Goal: Task Accomplishment & Management: Complete application form

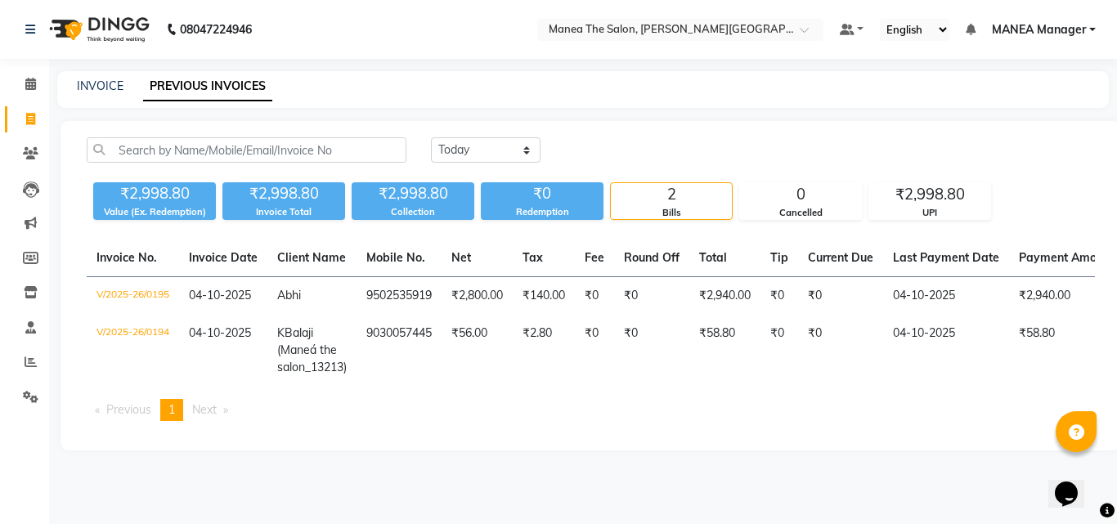
click at [112, 87] on link "INVOICE" at bounding box center [100, 86] width 47 height 15
select select "8903"
select select "service"
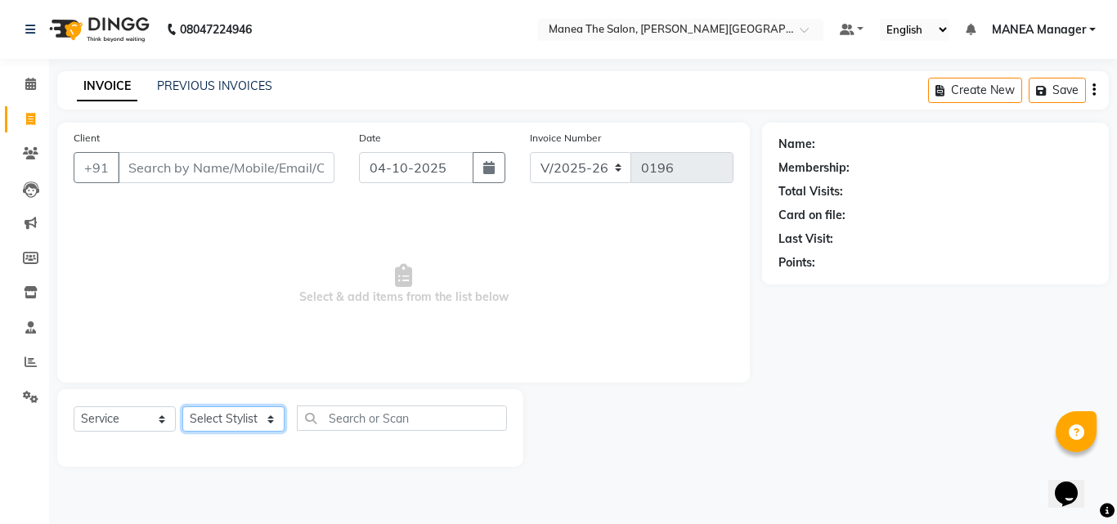
drag, startPoint x: 273, startPoint y: 416, endPoint x: 236, endPoint y: 442, distance: 45.8
click at [272, 429] on select "Select Stylist [PERSON_NAME] Manager [PERSON_NAME] [PERSON_NAME] NO STYLIST [PE…" at bounding box center [233, 418] width 102 height 25
select select "90108"
click at [182, 406] on select "Select Stylist [PERSON_NAME] Manager [PERSON_NAME] [PERSON_NAME] NO STYLIST [PE…" at bounding box center [233, 418] width 102 height 25
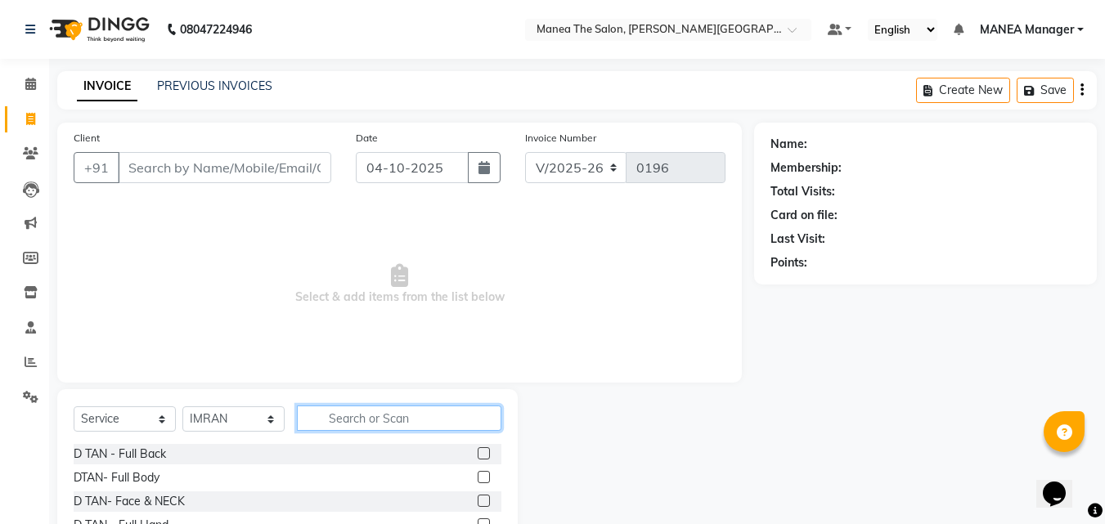
click at [378, 410] on input "text" at bounding box center [399, 418] width 204 height 25
type input "CUT"
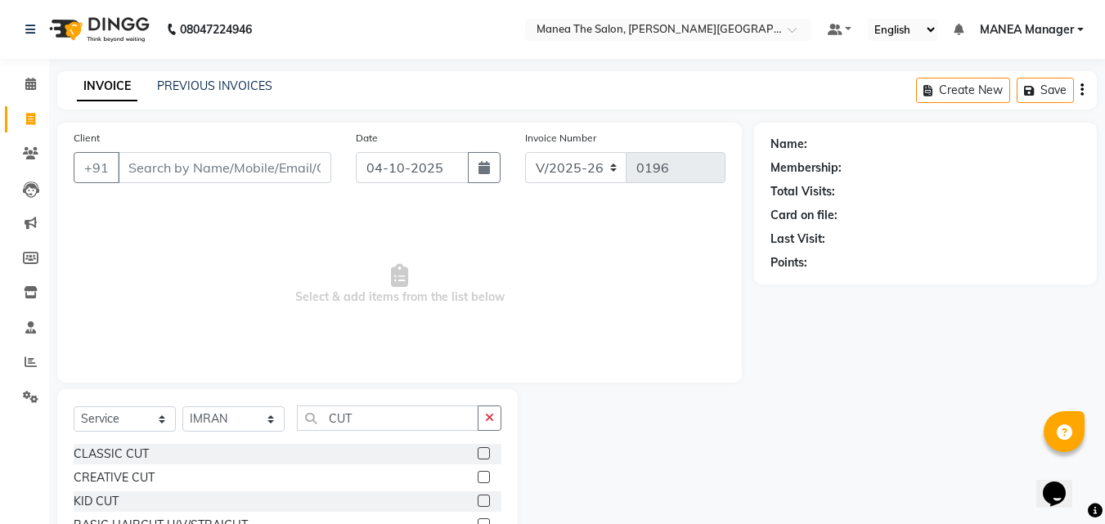
click at [479, 454] on label at bounding box center [484, 453] width 12 height 12
click at [479, 454] on input "checkbox" at bounding box center [483, 454] width 11 height 11
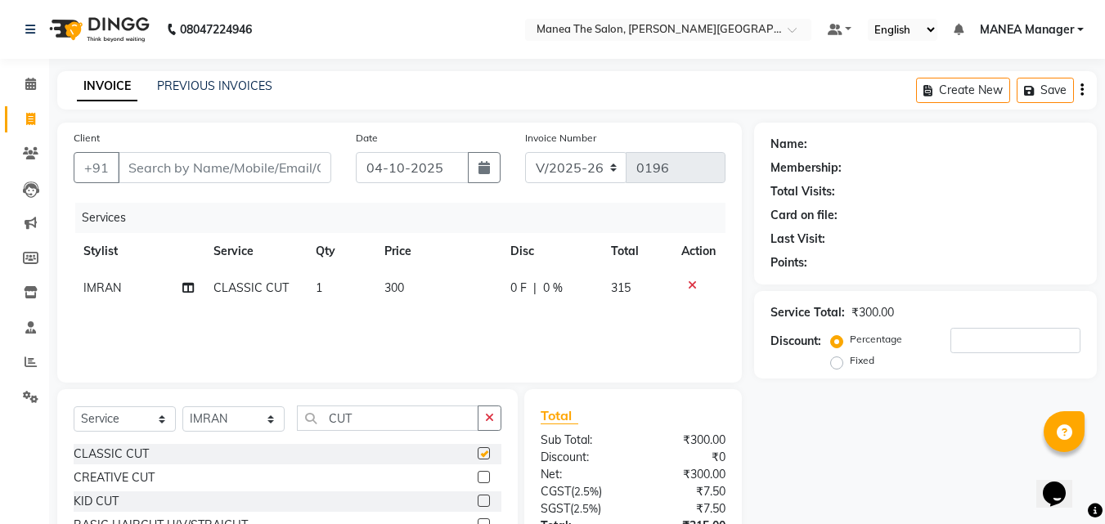
checkbox input "false"
click at [272, 424] on select "Select Stylist [PERSON_NAME] Manager [PERSON_NAME] [PERSON_NAME] NO STYLIST [PE…" at bounding box center [233, 418] width 102 height 25
select select "90110"
click at [182, 406] on select "Select Stylist [PERSON_NAME] Manager [PERSON_NAME] [PERSON_NAME] NO STYLIST [PE…" at bounding box center [233, 418] width 102 height 25
click at [275, 415] on select "Select Stylist [PERSON_NAME] Manager [PERSON_NAME] [PERSON_NAME] NO STYLIST [PE…" at bounding box center [233, 418] width 102 height 25
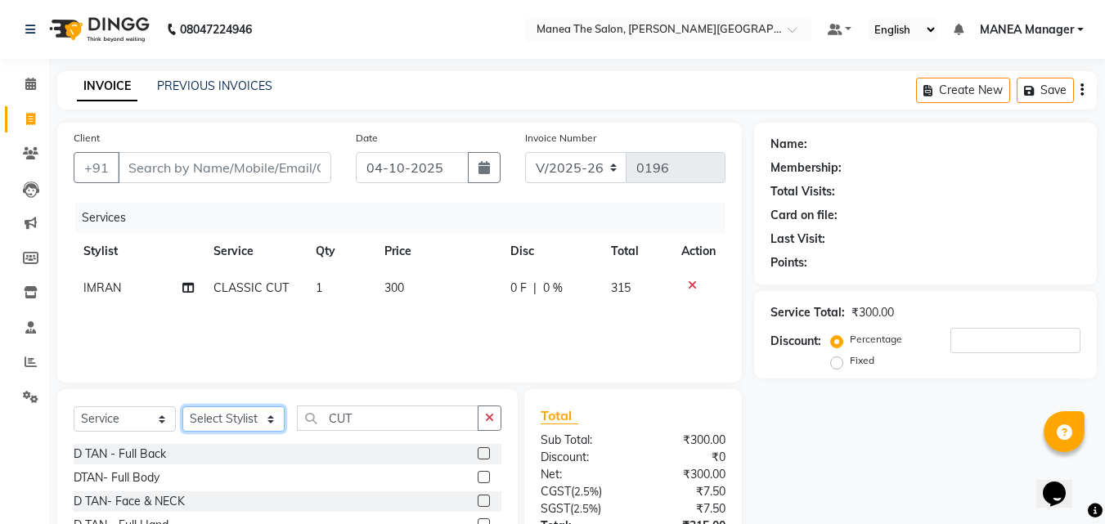
click at [182, 406] on select "Select Stylist [PERSON_NAME] Manager [PERSON_NAME] [PERSON_NAME] NO STYLIST [PE…" at bounding box center [233, 418] width 102 height 25
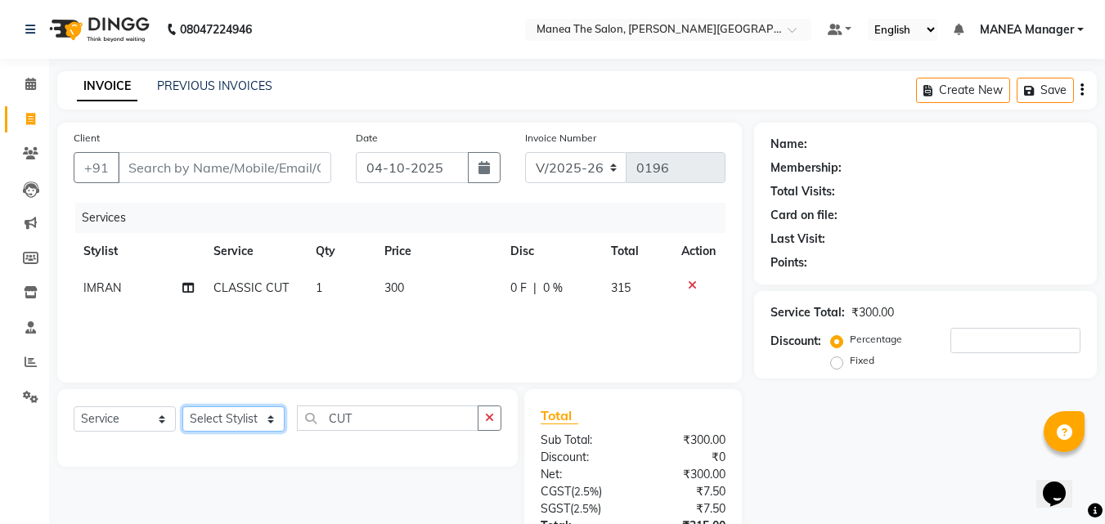
click at [275, 420] on select "Select Stylist [PERSON_NAME] Manager [PERSON_NAME] [PERSON_NAME] NO STYLIST [PE…" at bounding box center [233, 418] width 102 height 25
select select "90108"
click at [182, 406] on select "Select Stylist [PERSON_NAME] Manager [PERSON_NAME] [PERSON_NAME] NO STYLIST [PE…" at bounding box center [233, 418] width 102 height 25
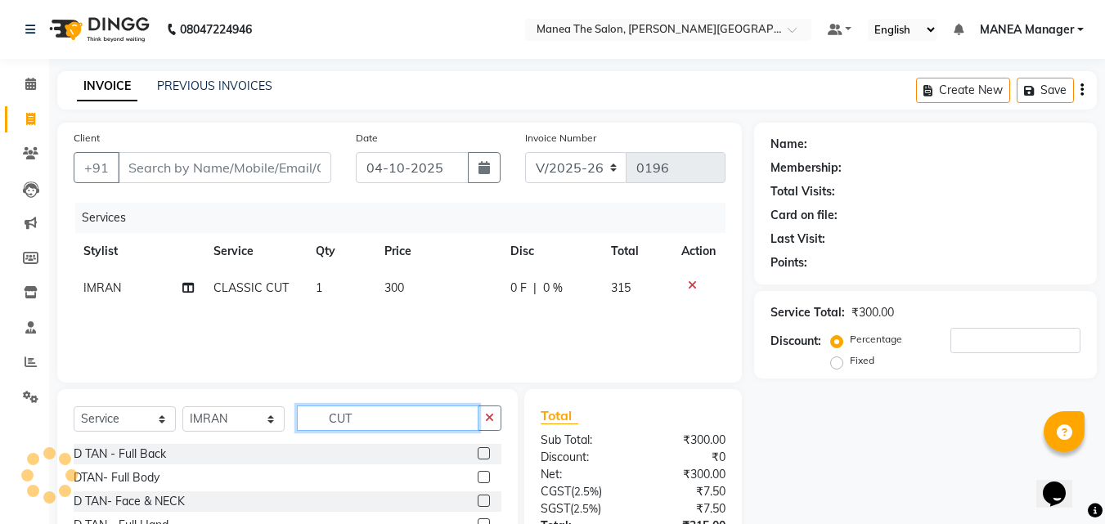
click at [387, 426] on input "CUT" at bounding box center [388, 418] width 182 height 25
type input "C"
type input "BEARD"
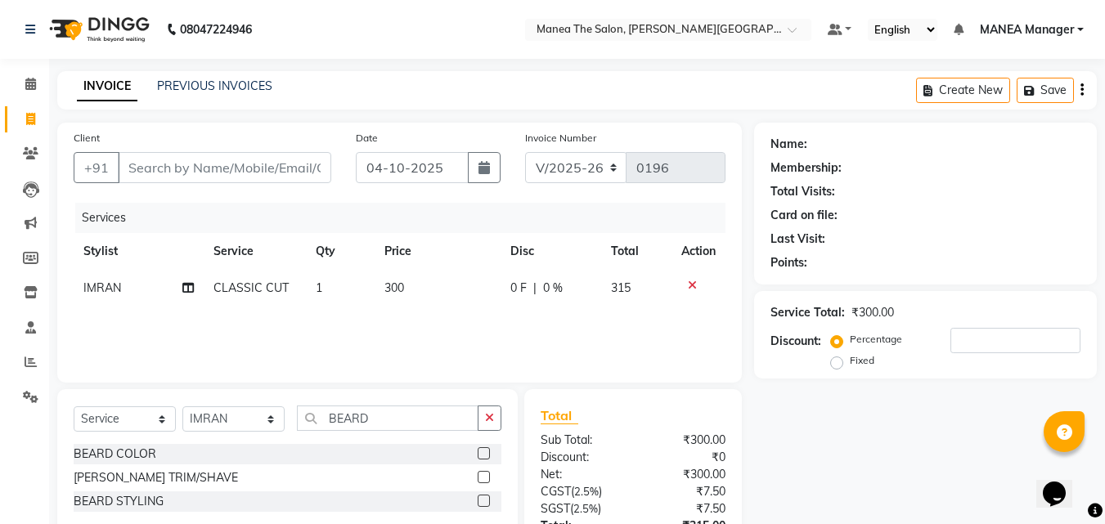
click at [472, 470] on div "[PERSON_NAME] TRIM/SHAVE" at bounding box center [288, 478] width 428 height 20
click at [485, 474] on label at bounding box center [484, 477] width 12 height 12
click at [485, 474] on input "checkbox" at bounding box center [483, 478] width 11 height 11
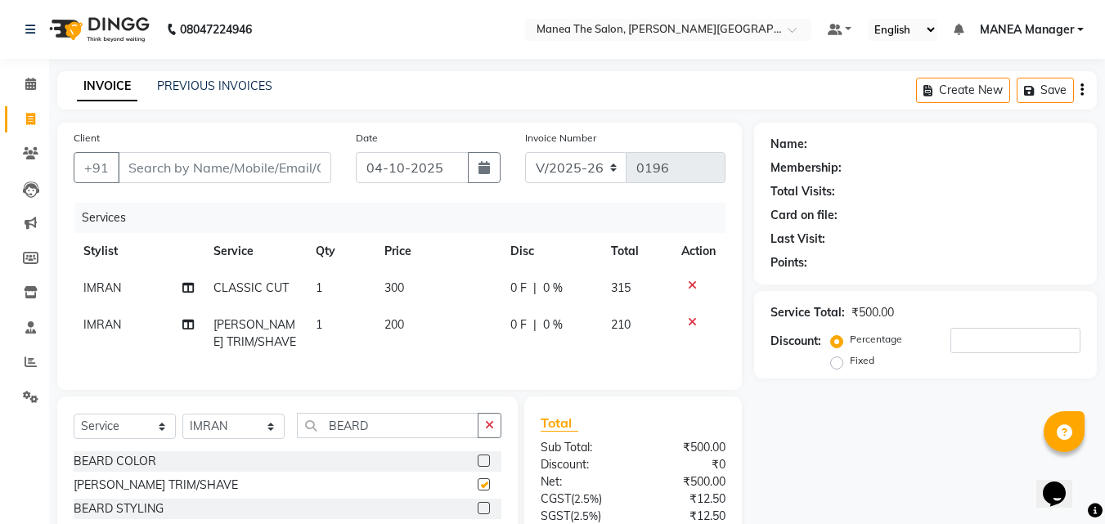
checkbox input "false"
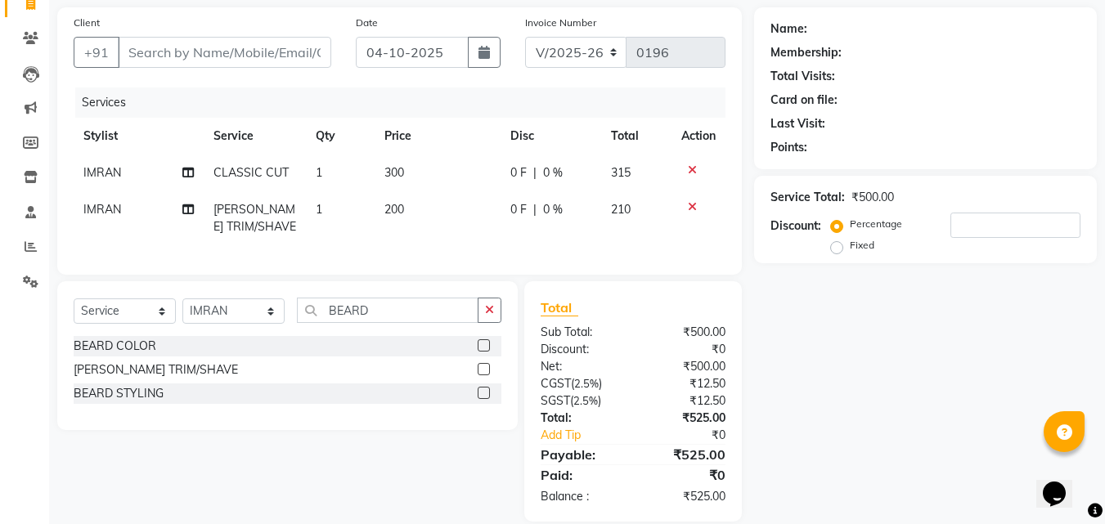
scroll to position [150, 0]
